Goal: Navigation & Orientation: Find specific page/section

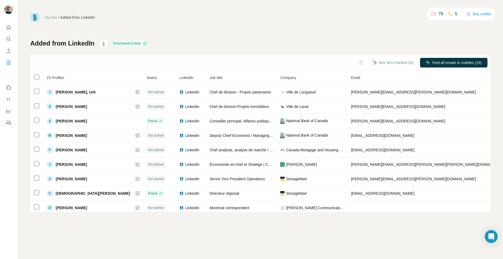
click at [52, 17] on link "My lists" at bounding box center [51, 17] width 13 height 4
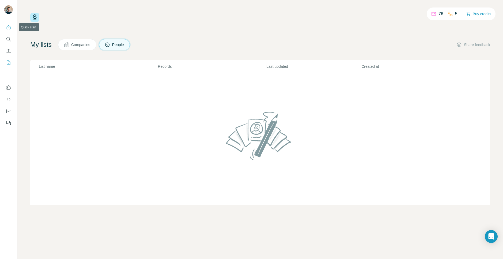
click at [8, 28] on icon "Quick start" at bounding box center [8, 27] width 5 height 5
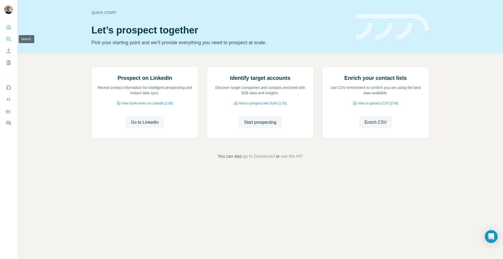
click at [8, 39] on icon "Search" at bounding box center [8, 38] width 5 height 5
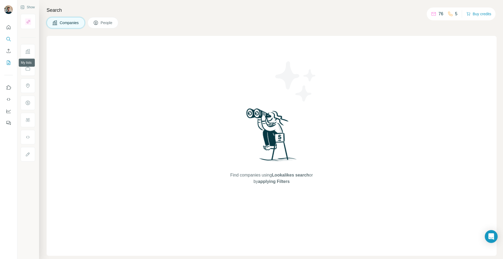
click at [11, 62] on icon "My lists" at bounding box center [8, 62] width 5 height 5
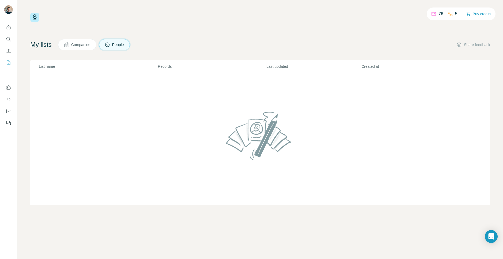
click at [73, 47] on span "Companies" at bounding box center [81, 44] width 20 height 5
click at [120, 44] on span "People" at bounding box center [118, 44] width 12 height 5
click at [9, 26] on icon "Quick start" at bounding box center [8, 27] width 5 height 5
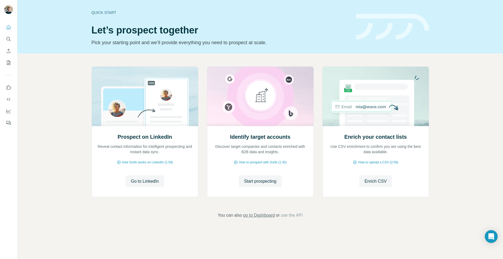
click at [260, 215] on span "go to Dashboard" at bounding box center [259, 215] width 32 height 6
click at [150, 183] on span "Go to LinkedIn" at bounding box center [145, 181] width 28 height 6
